Goal: Task Accomplishment & Management: Manage account settings

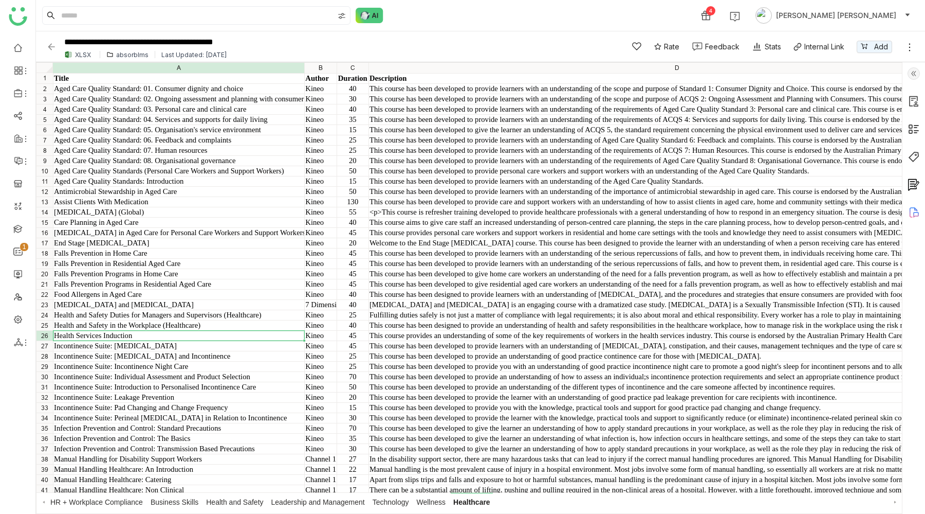
click at [142, 54] on div "absorblms" at bounding box center [132, 55] width 32 height 8
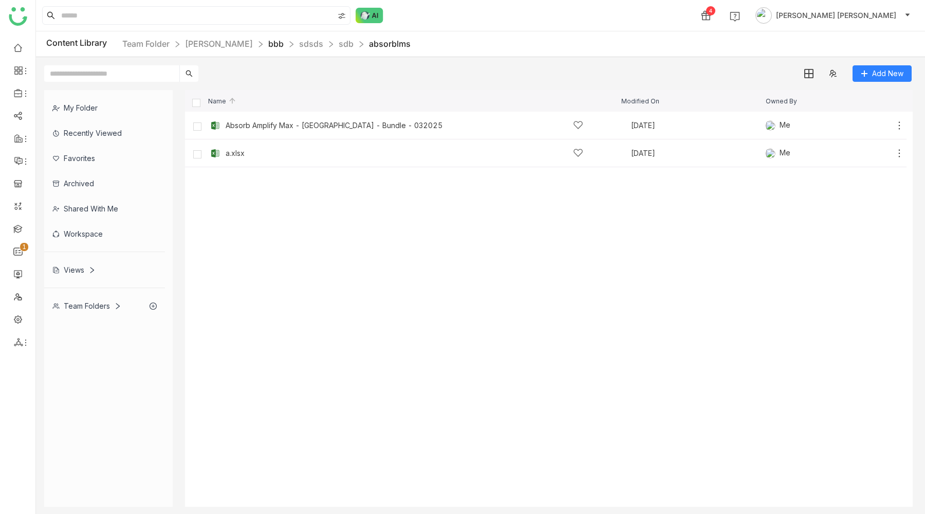
click at [268, 44] on link "bbb" at bounding box center [275, 44] width 15 height 10
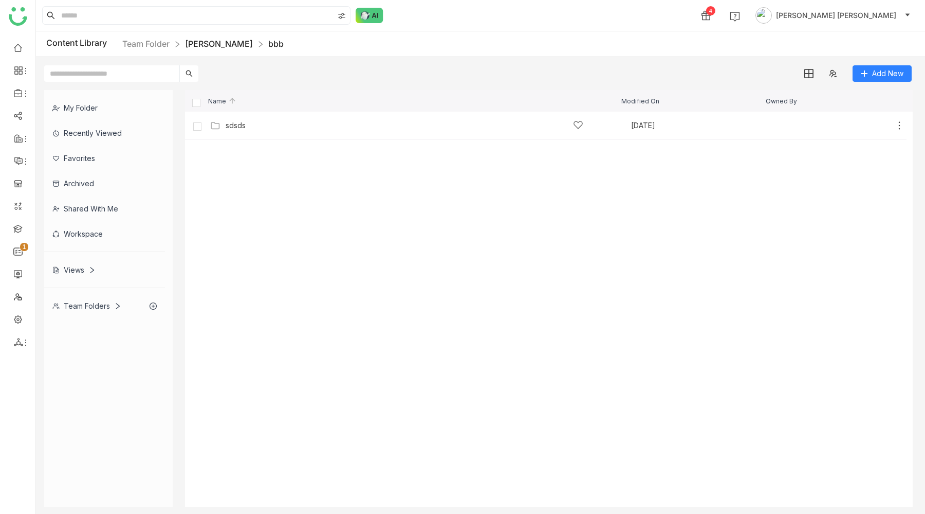
click at [213, 46] on link "[PERSON_NAME]" at bounding box center [219, 44] width 68 height 10
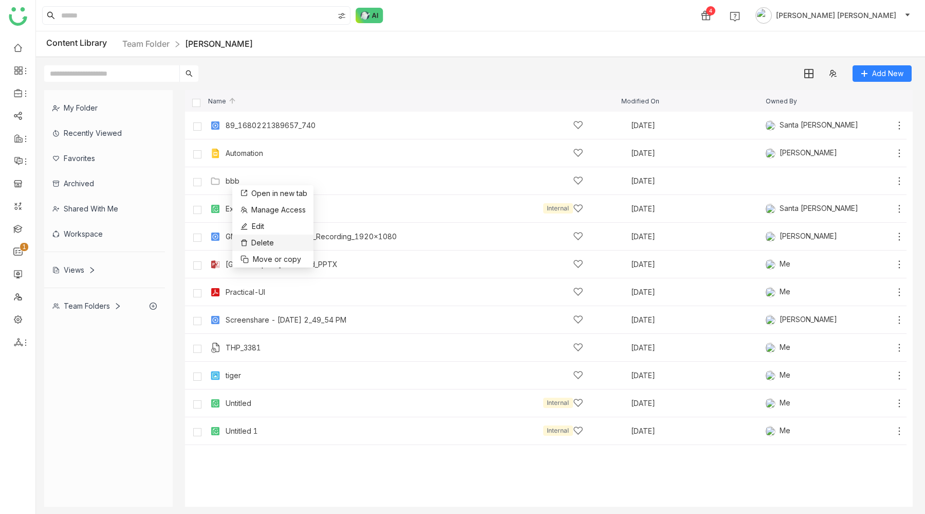
click at [255, 240] on span "Delete" at bounding box center [262, 242] width 23 height 11
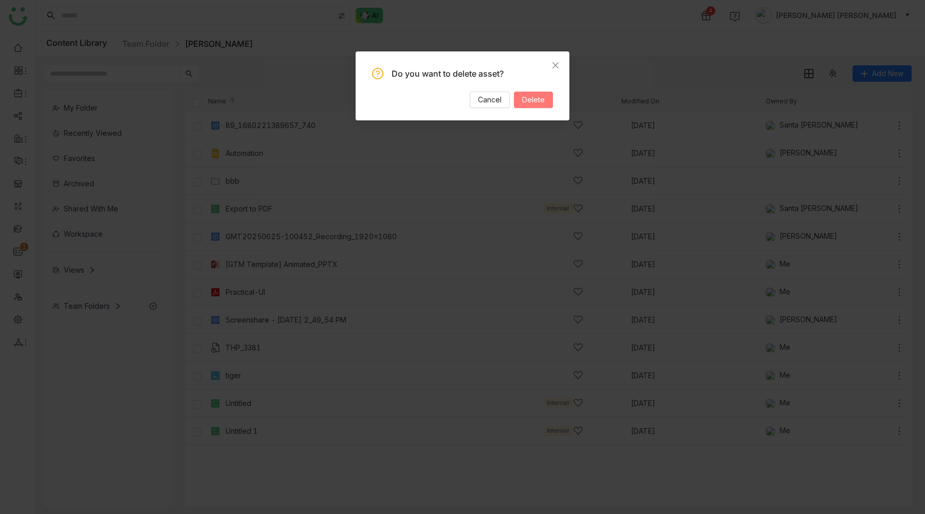
click at [537, 99] on span "Delete" at bounding box center [533, 99] width 23 height 11
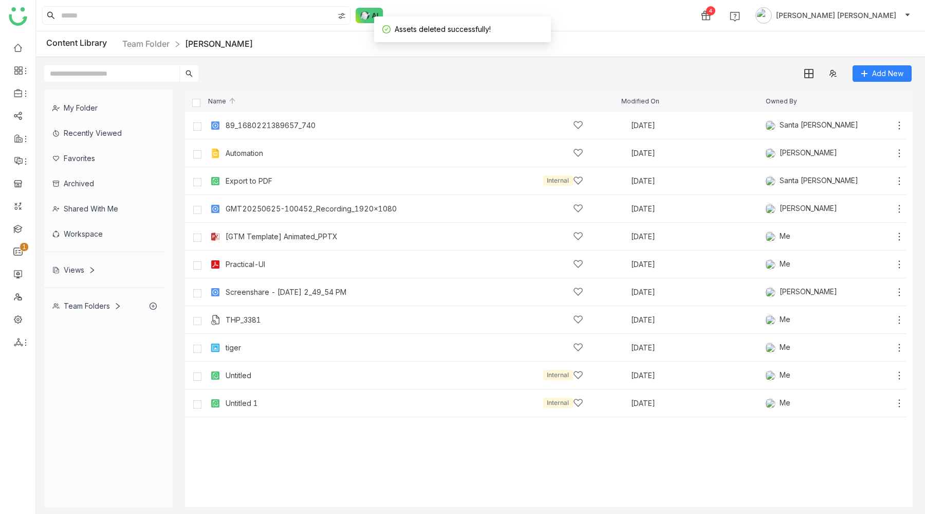
click at [308, 452] on cdk-virtual-scroll-viewport "89_1680221389657_740 [DATE] [GEOGRAPHIC_DATA][PERSON_NAME] Add Automation [DATE…" at bounding box center [549, 309] width 728 height 395
click at [16, 47] on link at bounding box center [17, 47] width 9 height 9
